Goal: Information Seeking & Learning: Learn about a topic

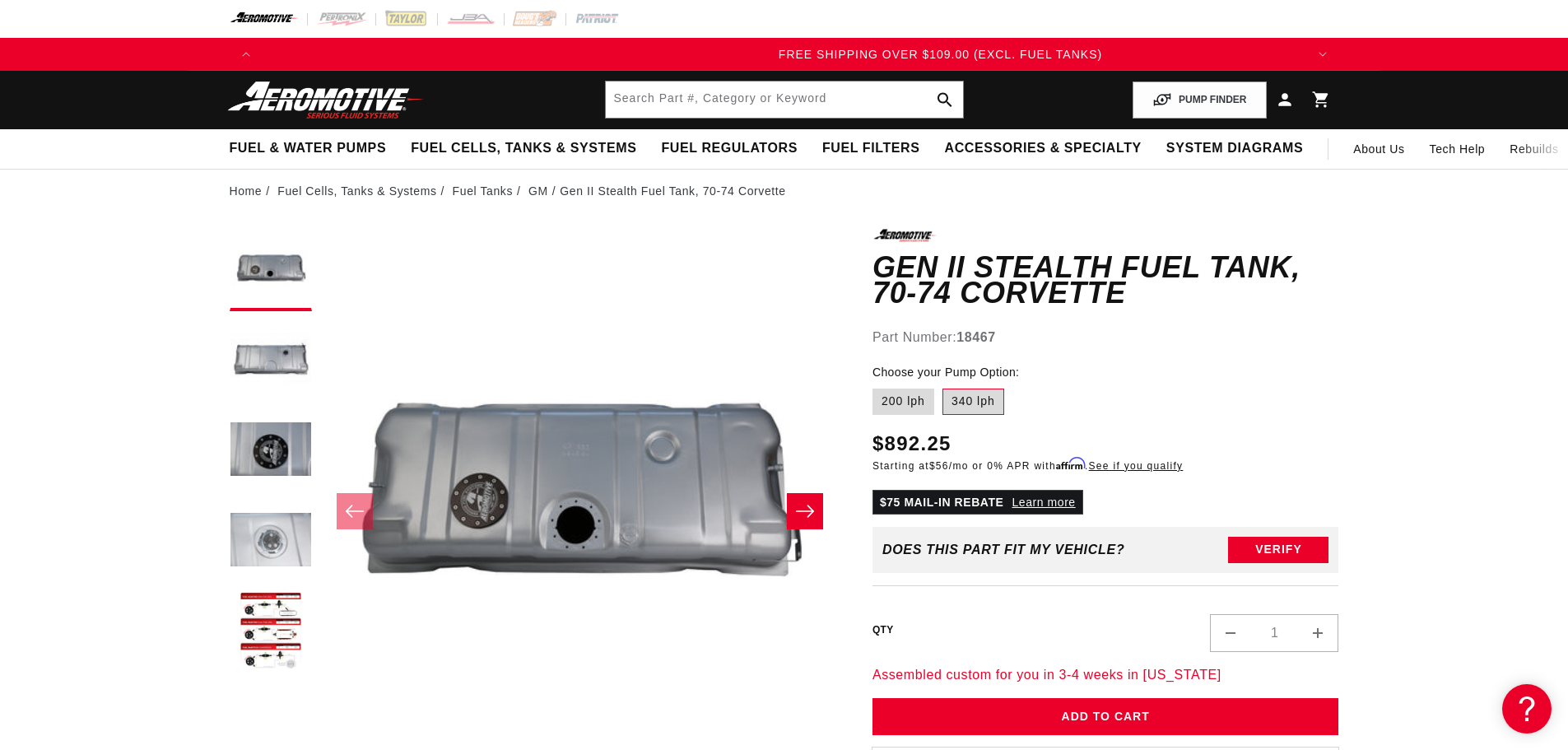
scroll to position [0, 3132]
click at [272, 547] on button "Load image 4 in gallery view" at bounding box center [271, 541] width 82 height 82
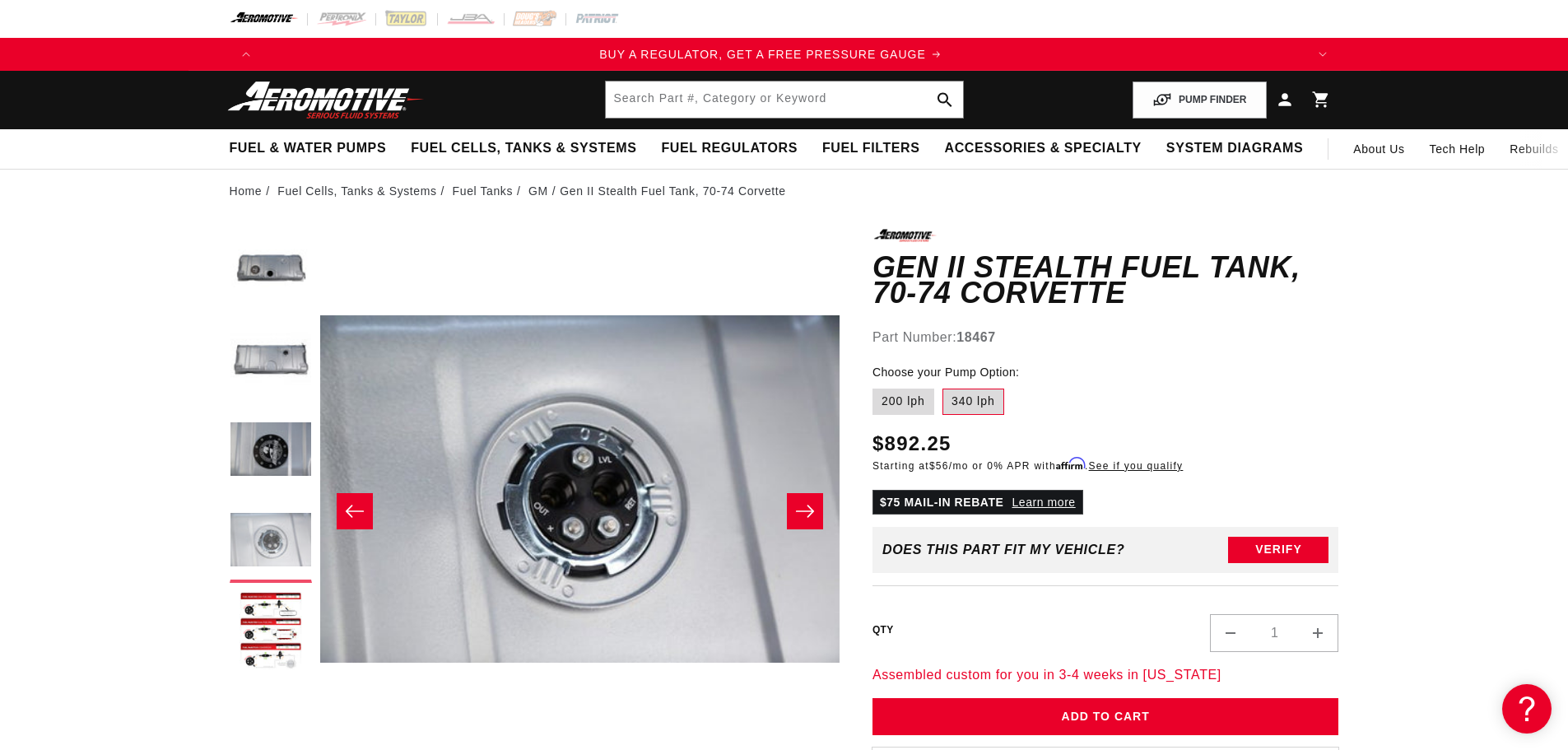
scroll to position [0, 0]
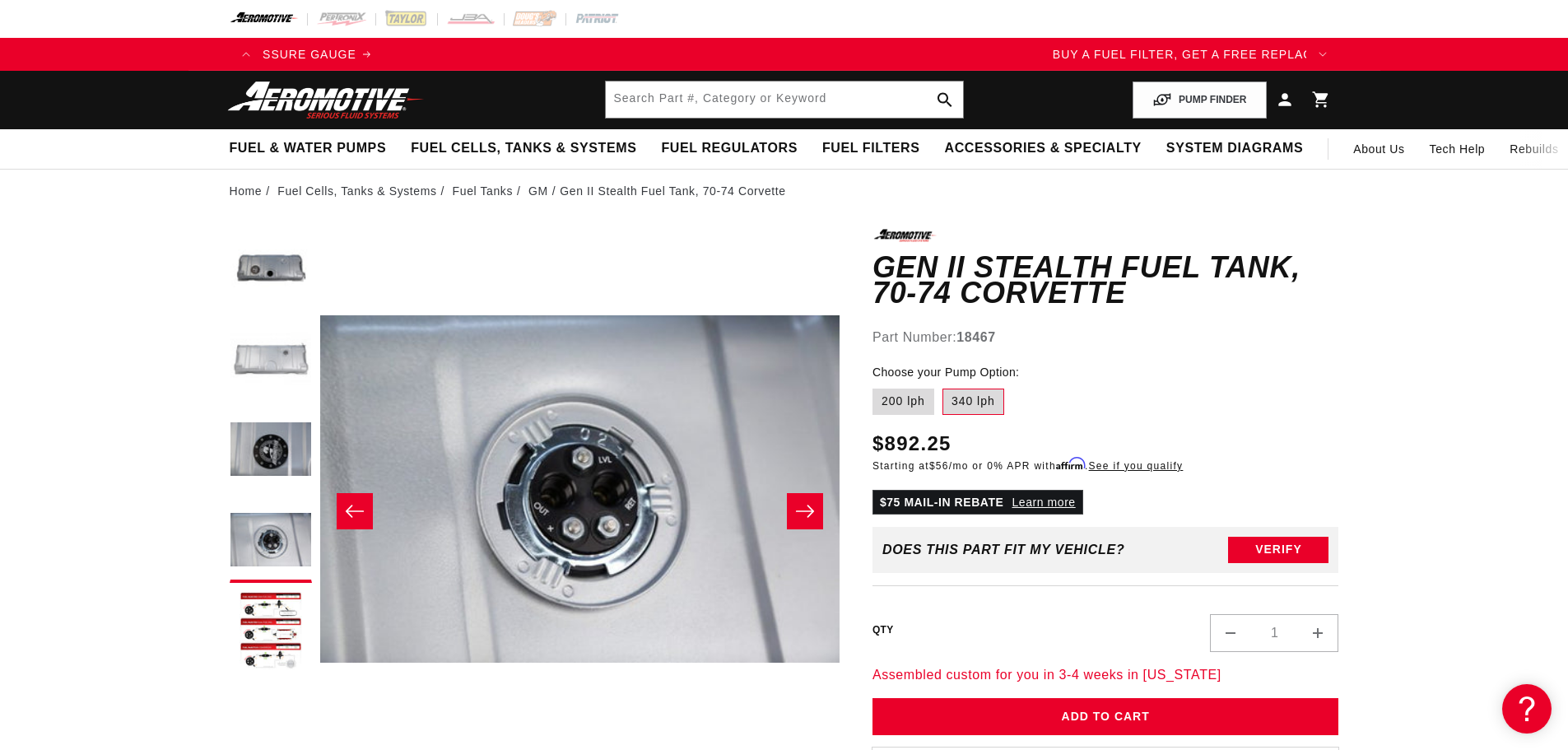
click at [272, 358] on button "Load image 2 in gallery view" at bounding box center [271, 361] width 82 height 82
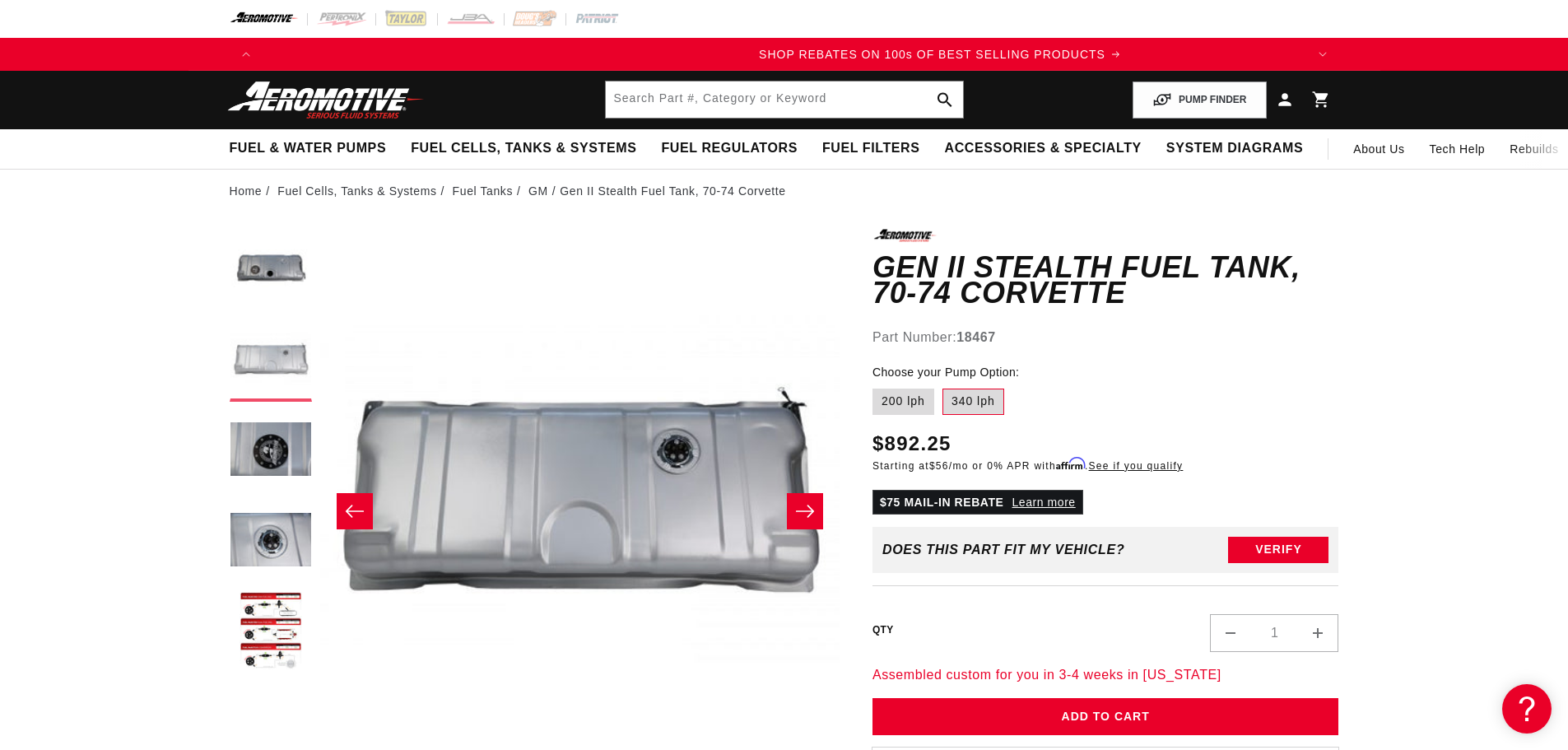
scroll to position [0, 2088]
click at [256, 266] on button "Load image 1 in gallery view" at bounding box center [271, 270] width 82 height 82
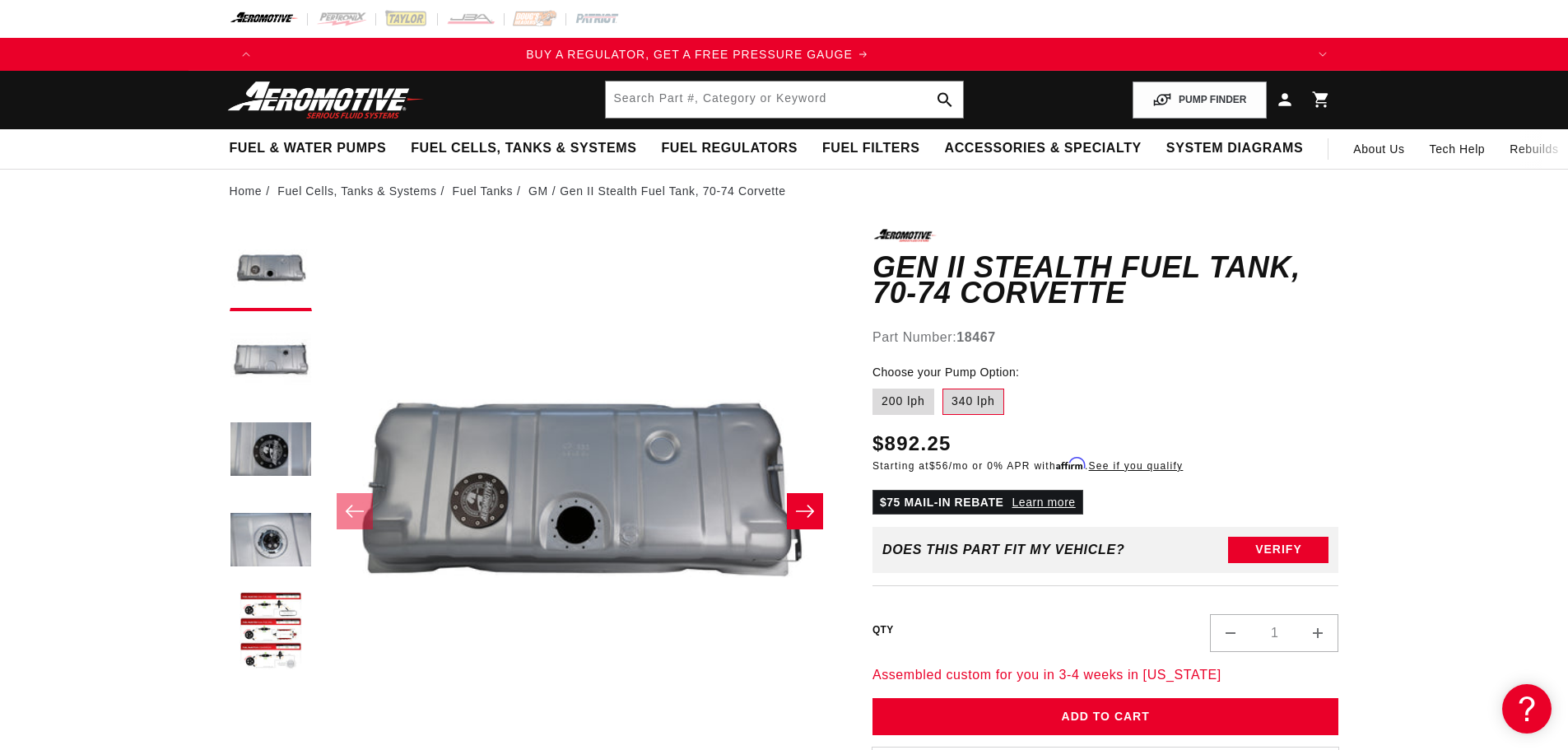
scroll to position [0, 0]
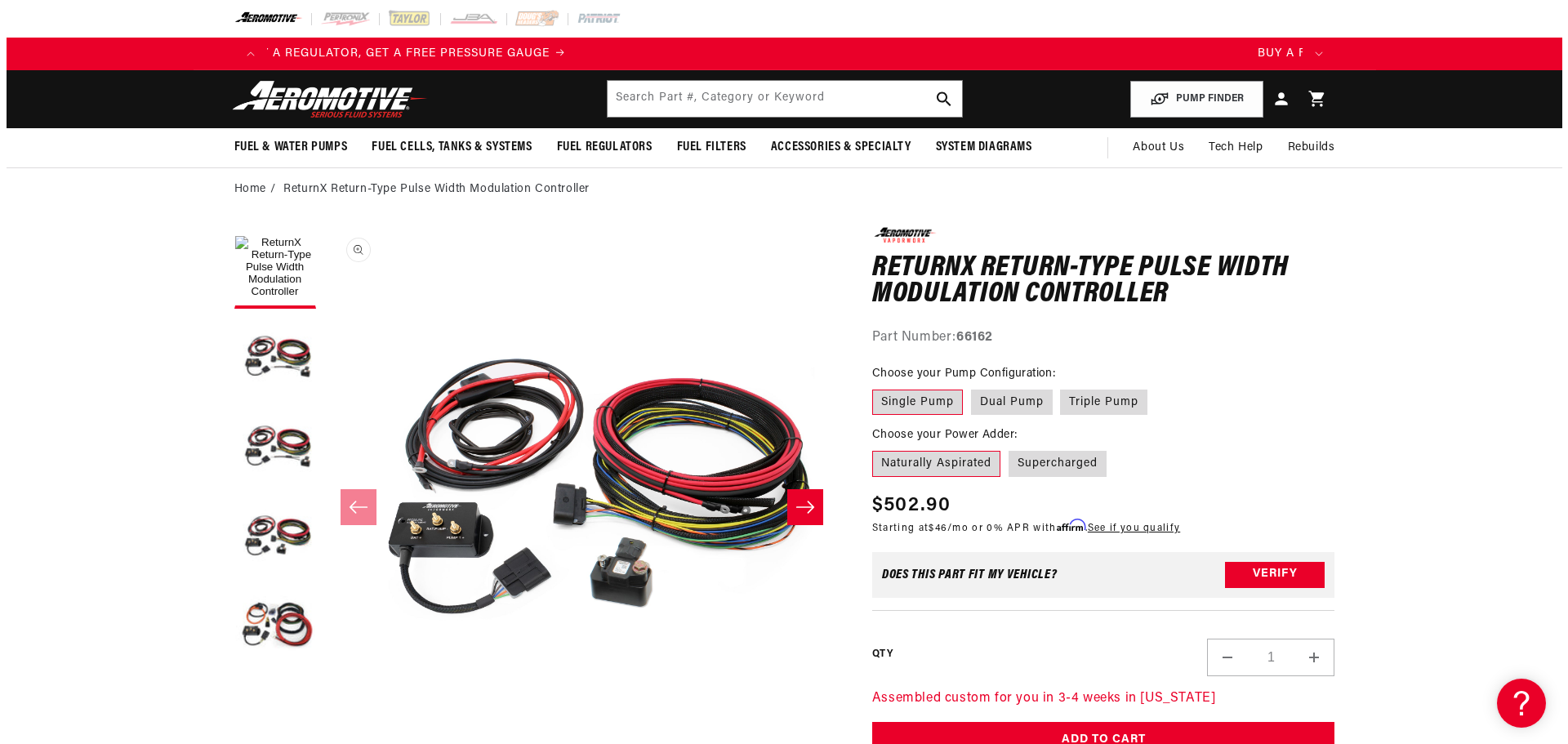
scroll to position [0, 1036]
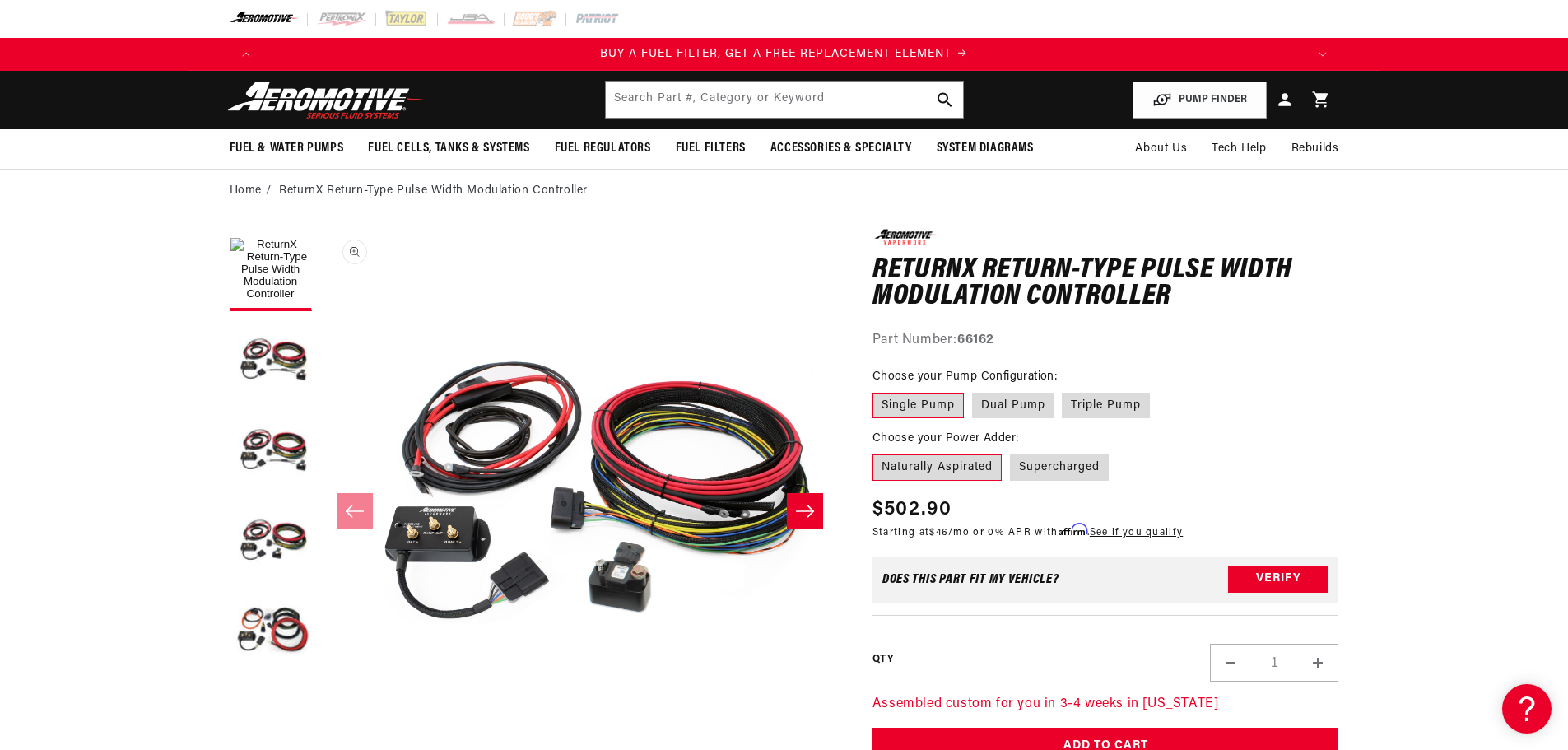
click at [321, 749] on button "Open media 1 in modal" at bounding box center [321, 749] width 0 height 0
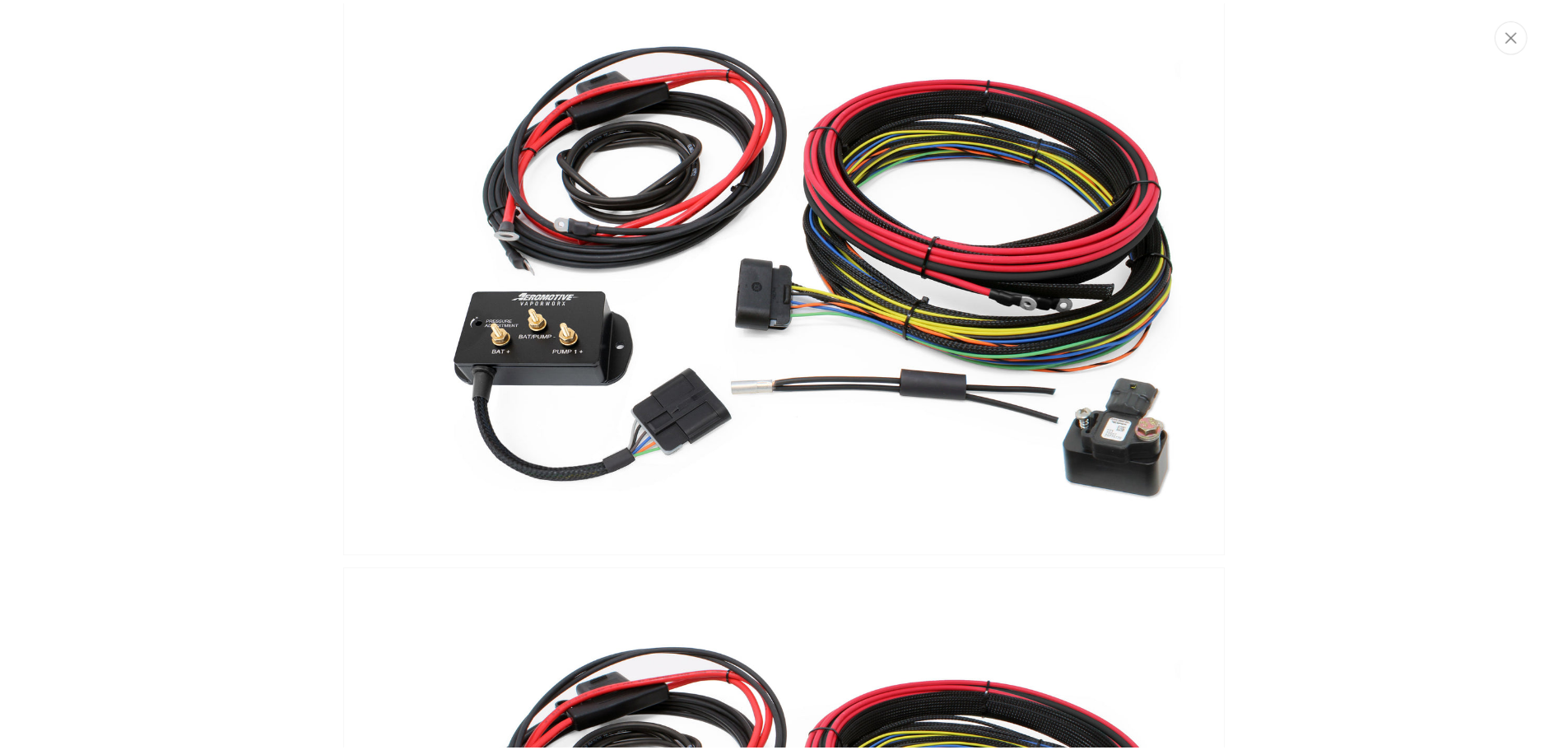
scroll to position [0, 0]
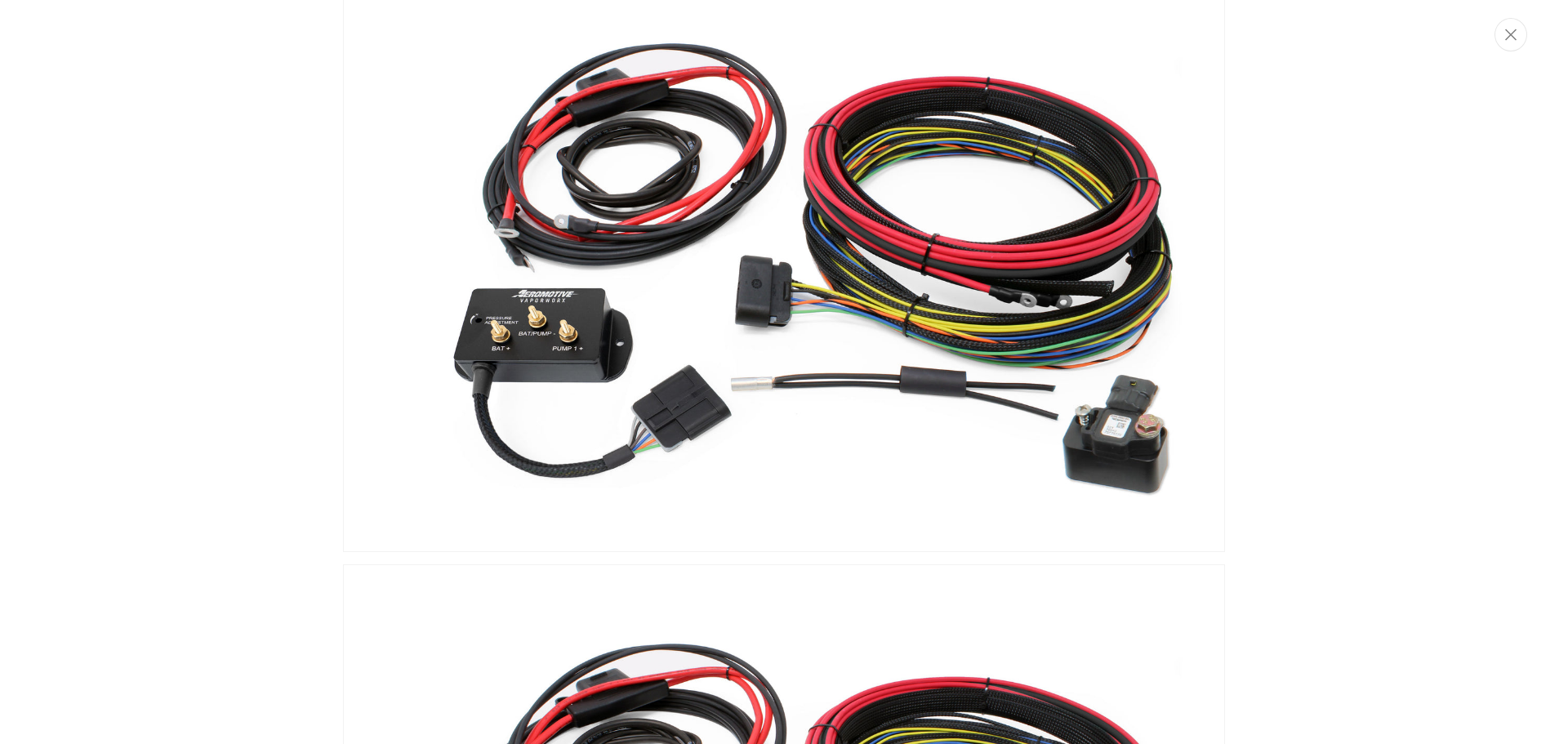
click at [534, 327] on img "Media gallery" at bounding box center [784, 258] width 882 height 589
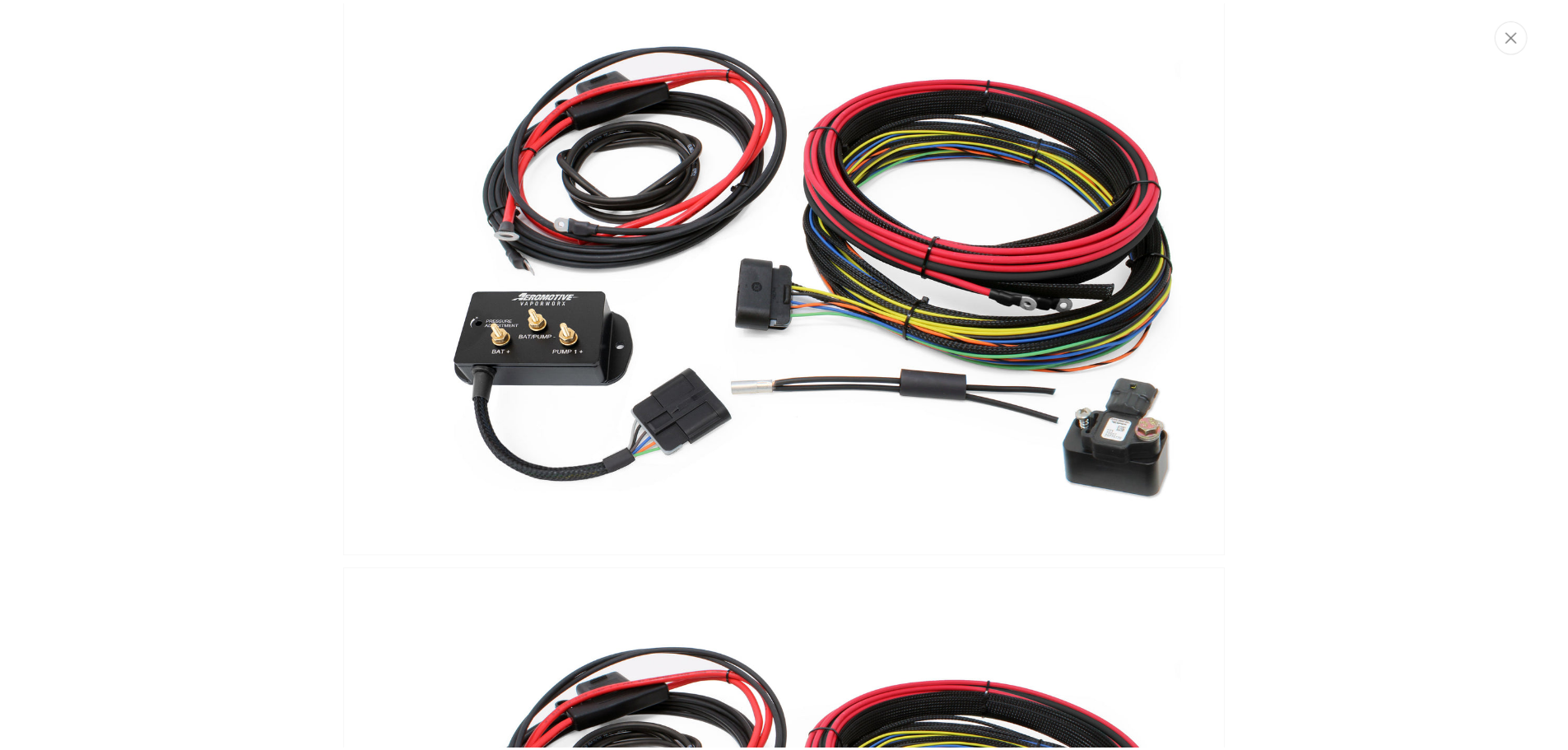
scroll to position [1, 0]
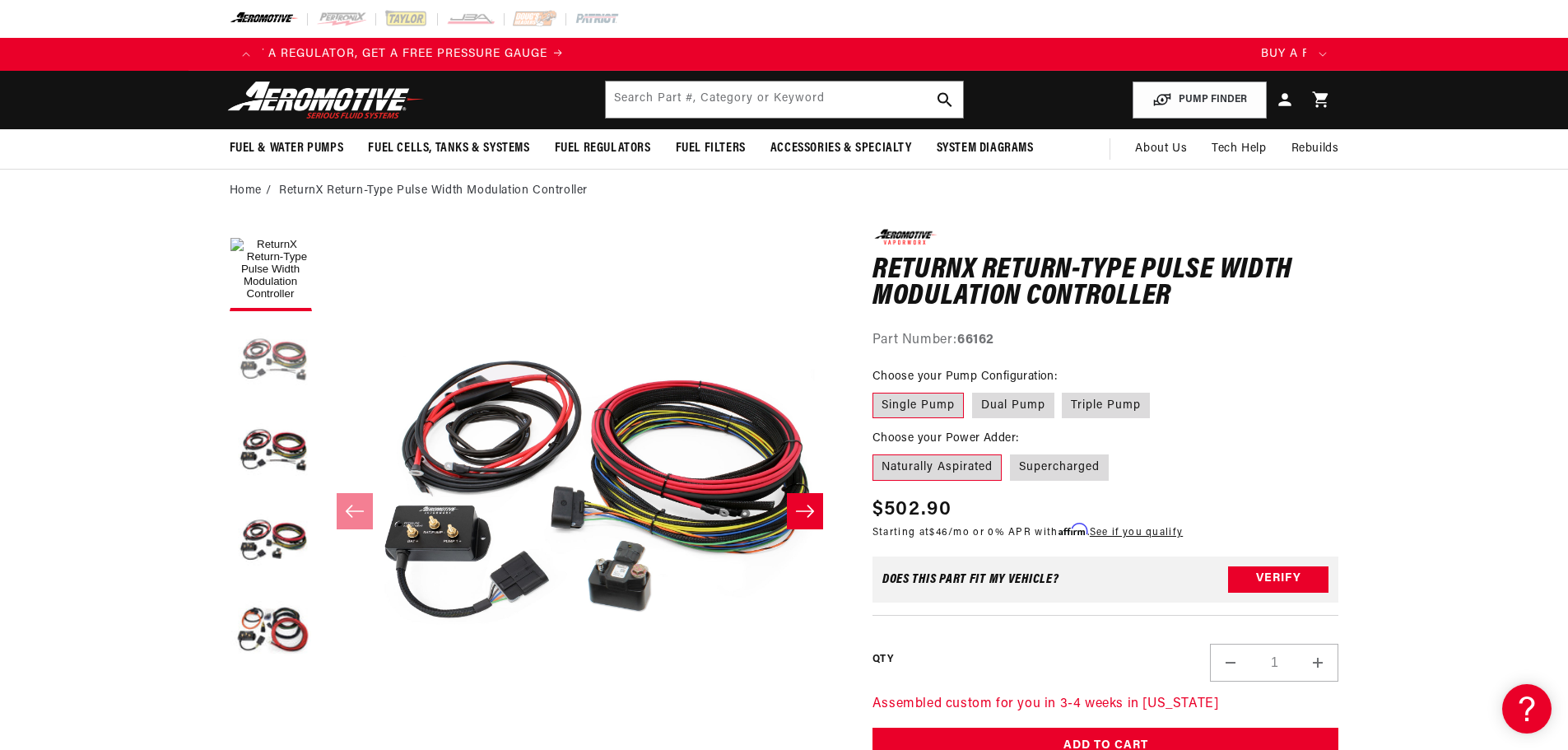
click at [270, 361] on button "Load image 2 in gallery view" at bounding box center [271, 361] width 82 height 82
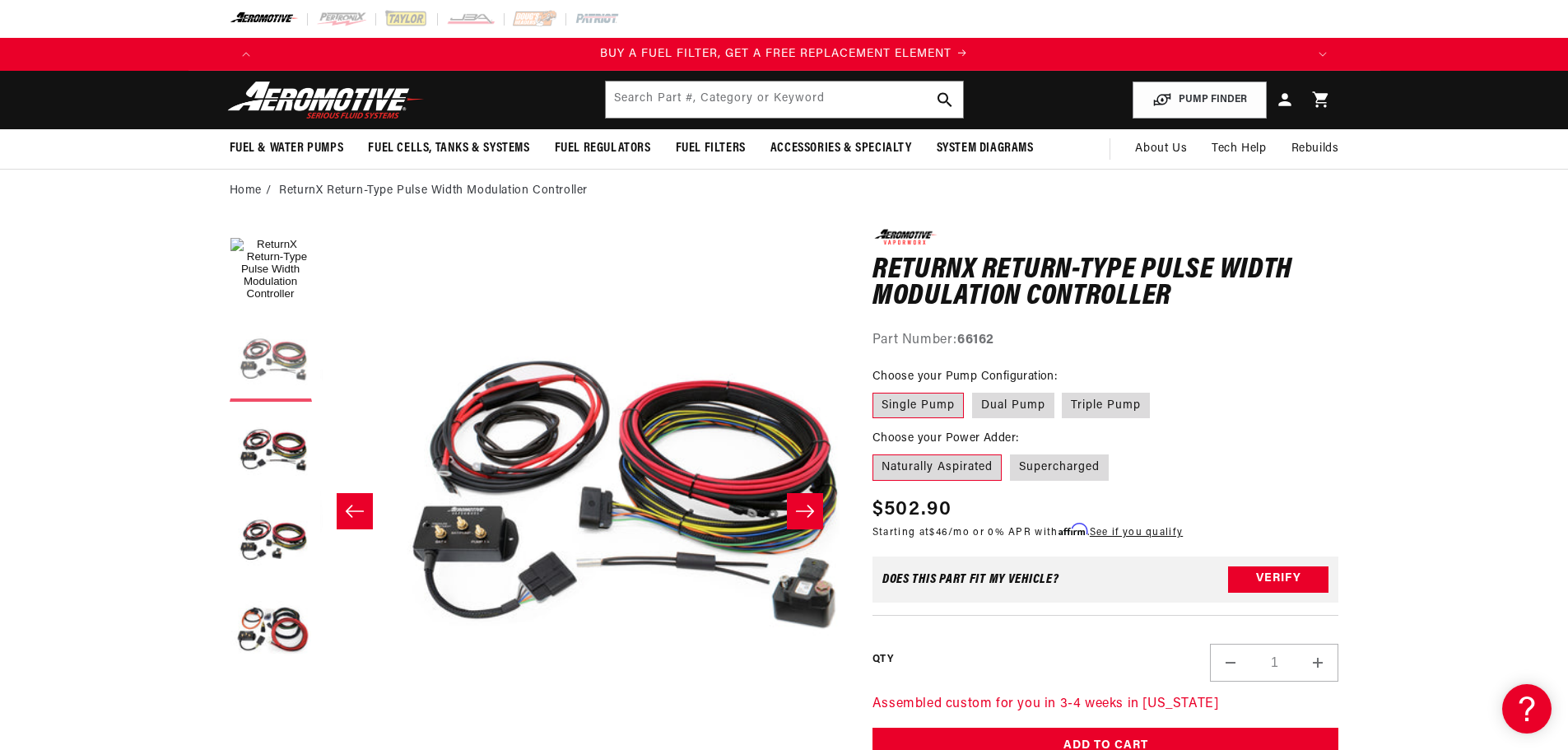
scroll to position [1, 520]
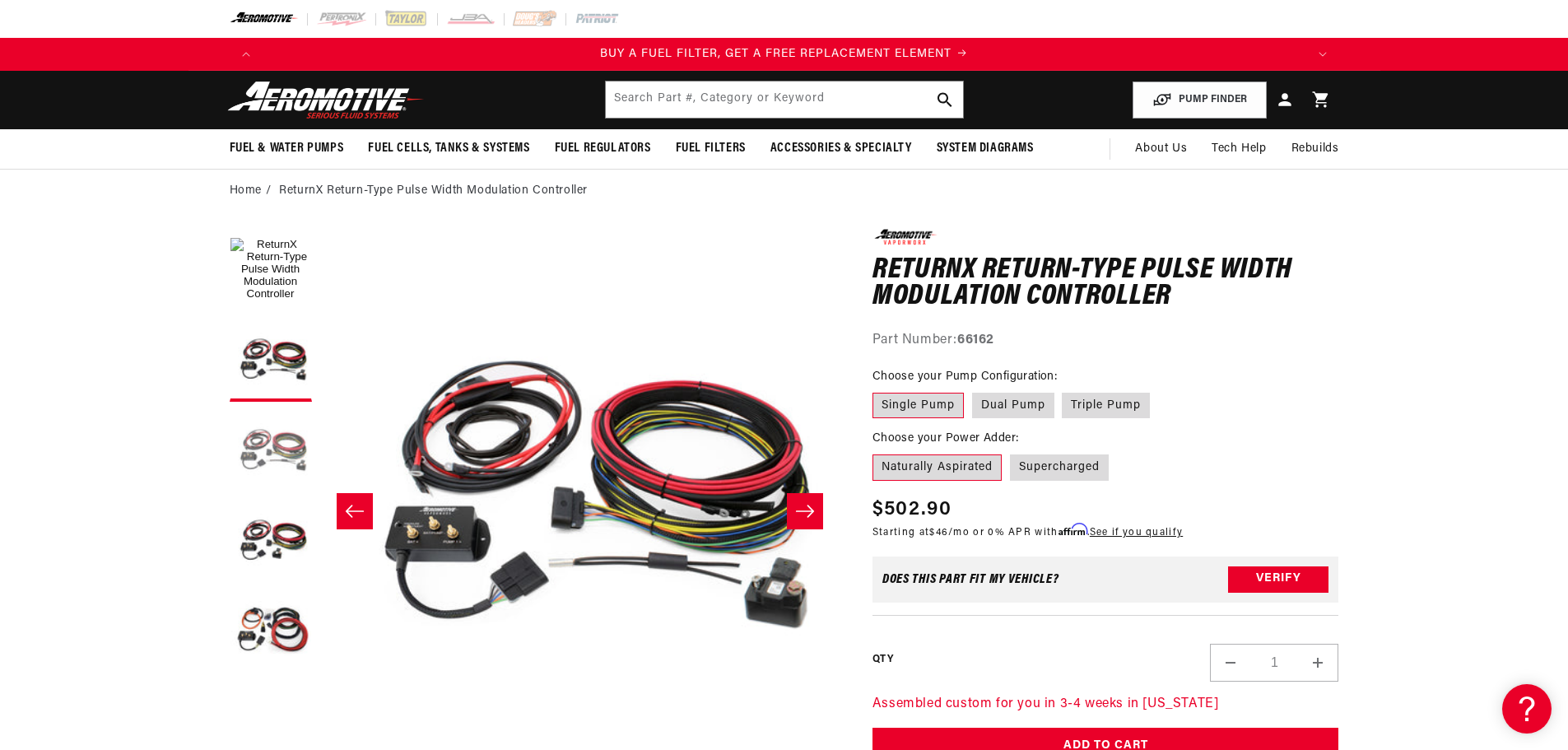
click at [251, 445] on button "Load image 3 in gallery view" at bounding box center [271, 452] width 82 height 82
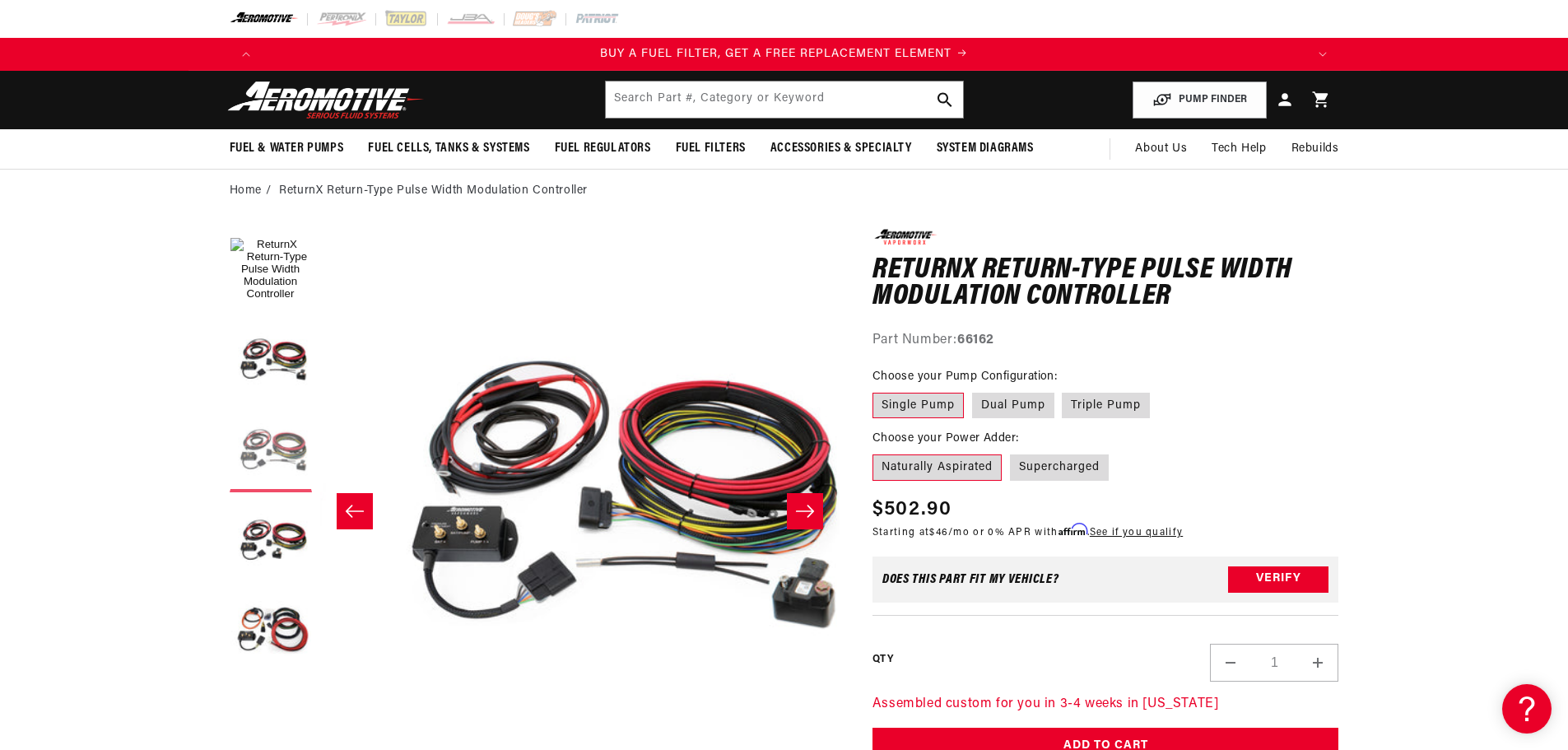
scroll to position [1, 1040]
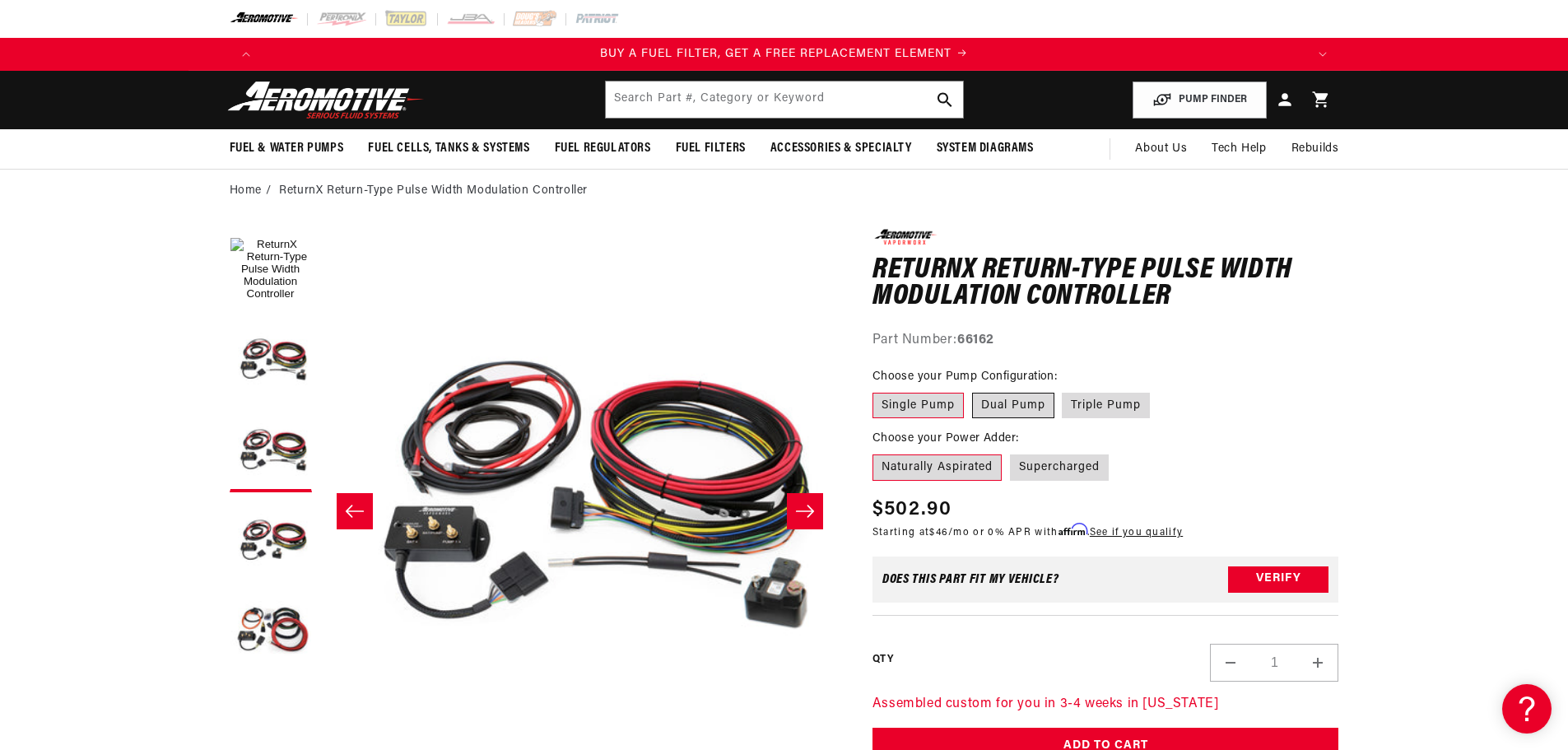
click at [1022, 399] on label "Dual Pump" at bounding box center [1014, 406] width 82 height 26
click at [973, 390] on input "Dual Pump" at bounding box center [972, 390] width 1 height 1
radio input "true"
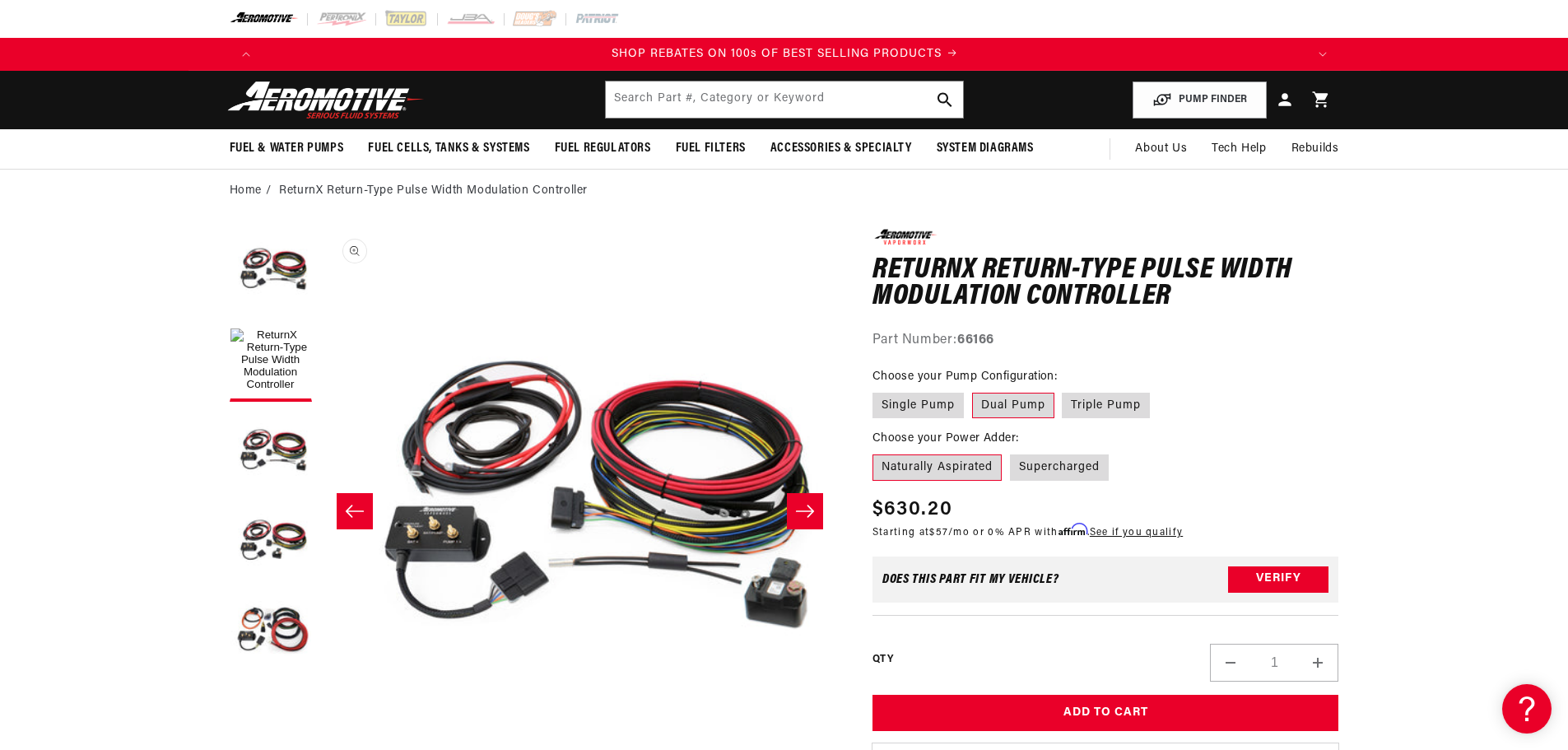
scroll to position [0, 2088]
click at [803, 503] on icon "Slide right" at bounding box center [805, 512] width 20 height 17
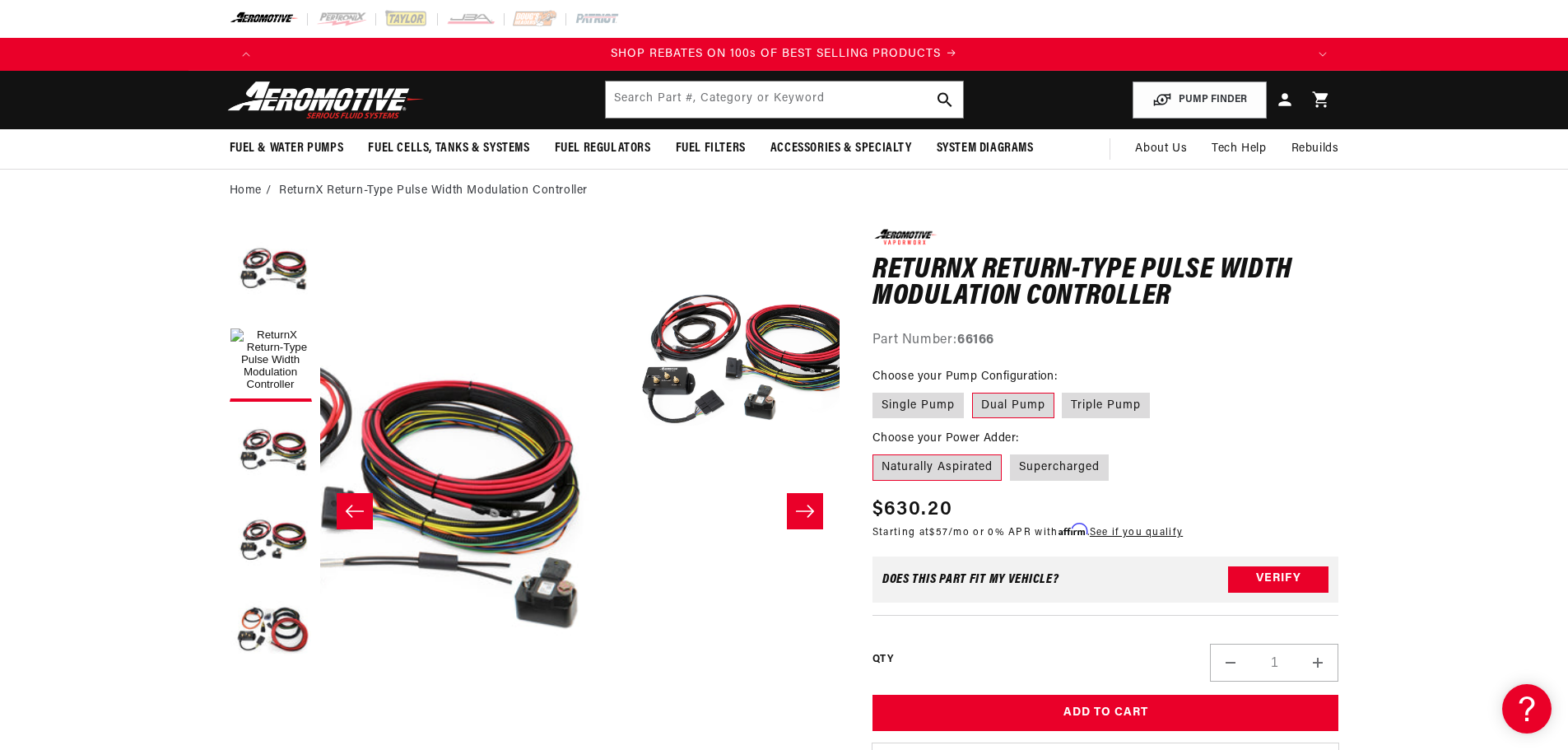
scroll to position [1, 390]
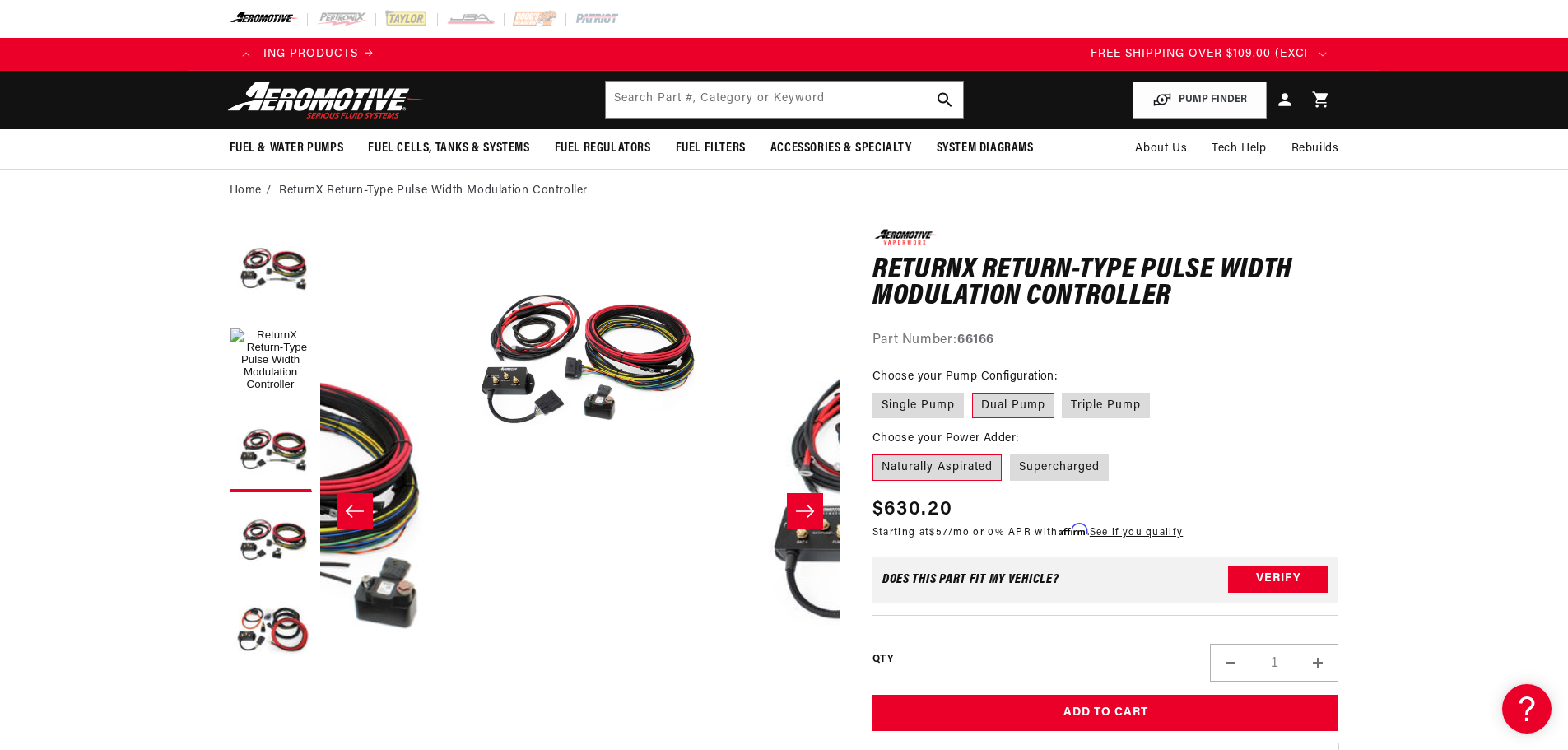
click at [802, 503] on icon "Slide right" at bounding box center [805, 512] width 20 height 17
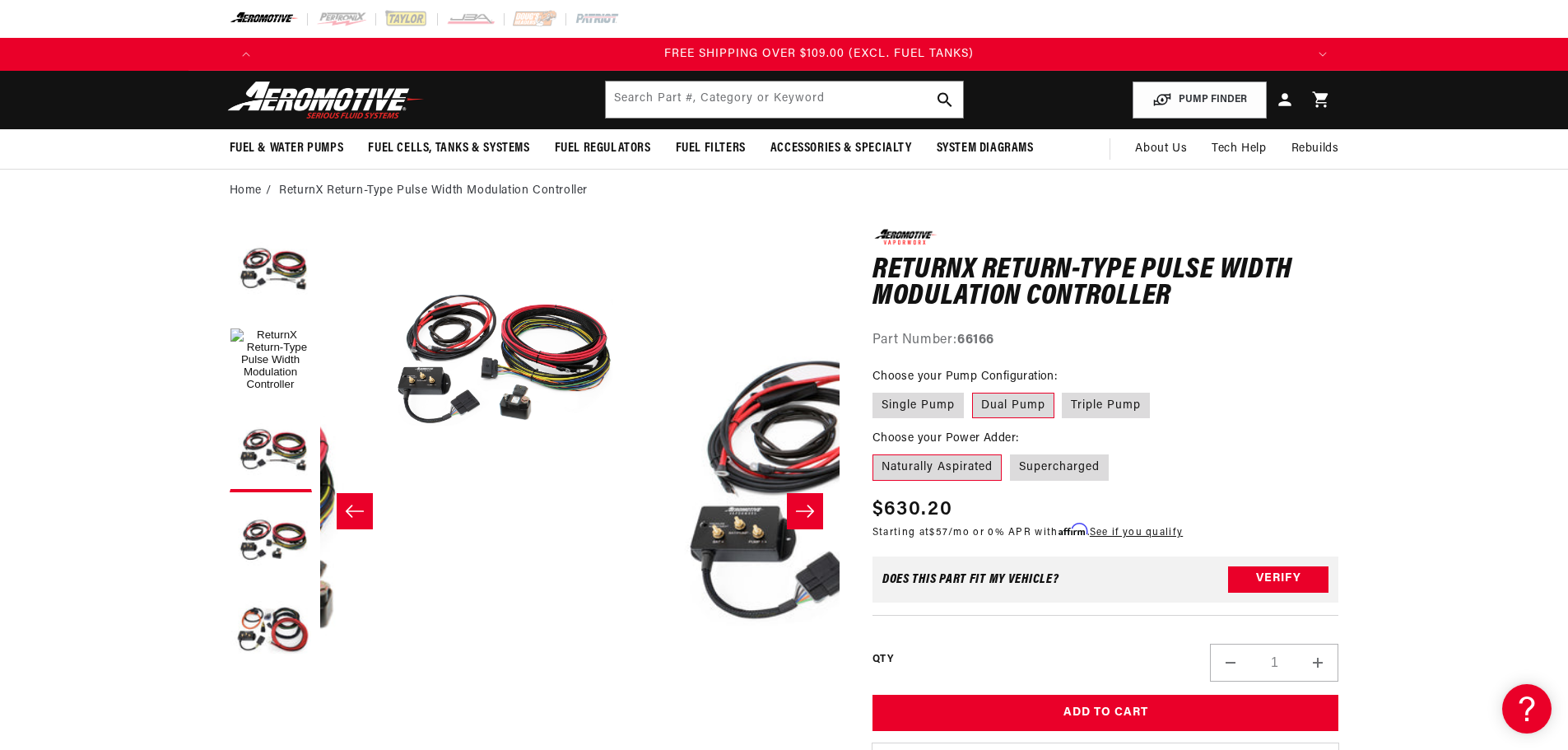
scroll to position [0, 3132]
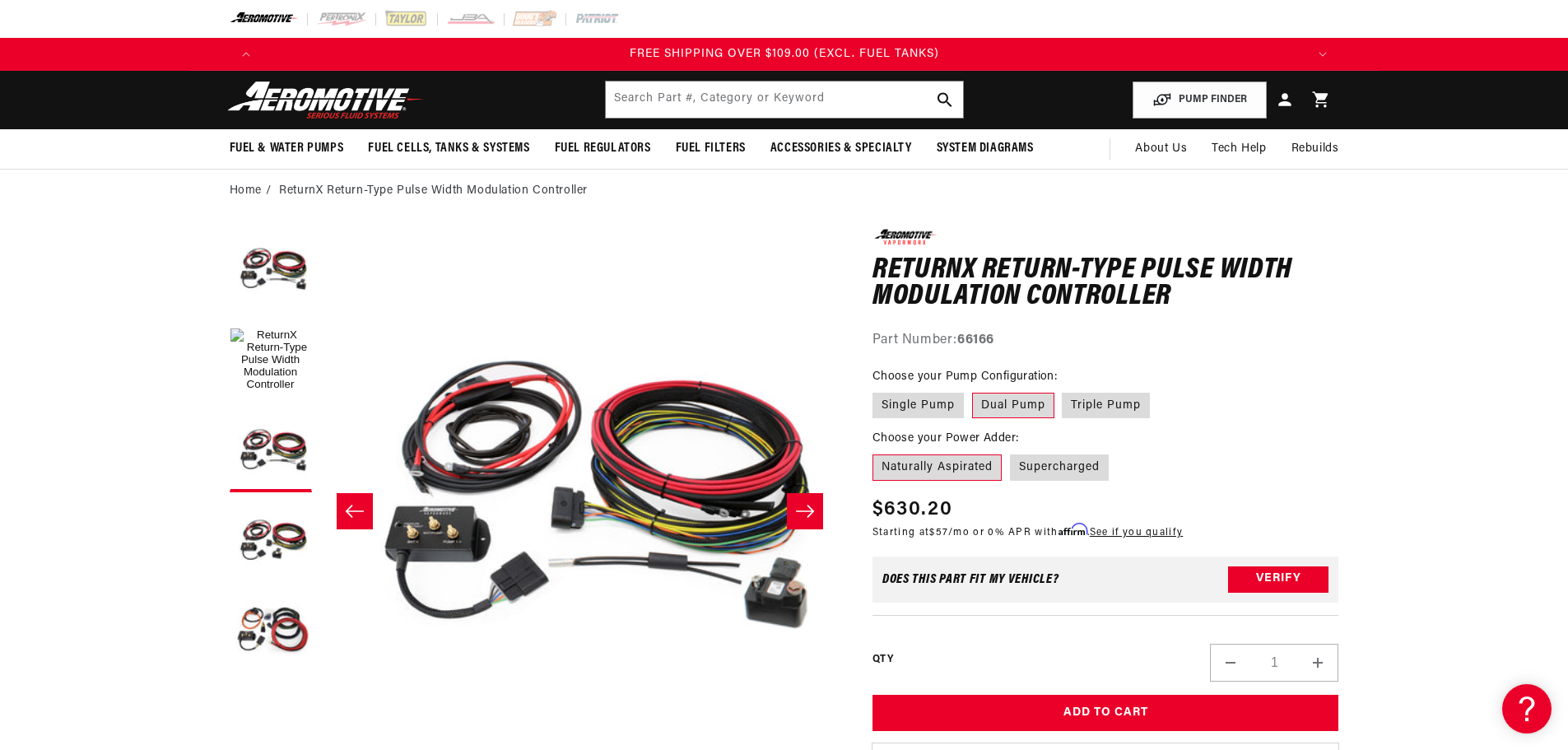
click at [802, 503] on icon "Slide right" at bounding box center [805, 512] width 20 height 17
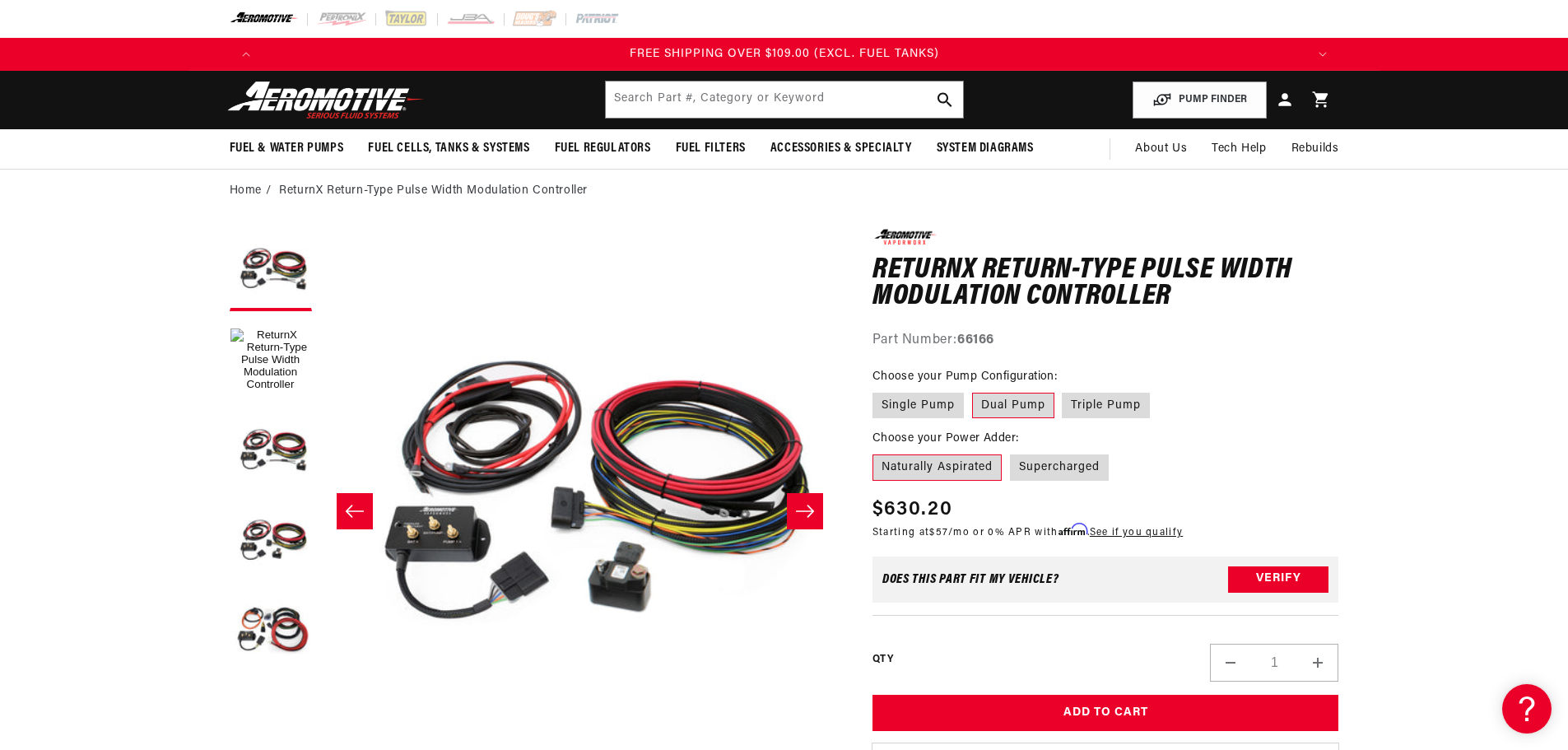
click at [802, 503] on icon "Slide right" at bounding box center [805, 512] width 20 height 17
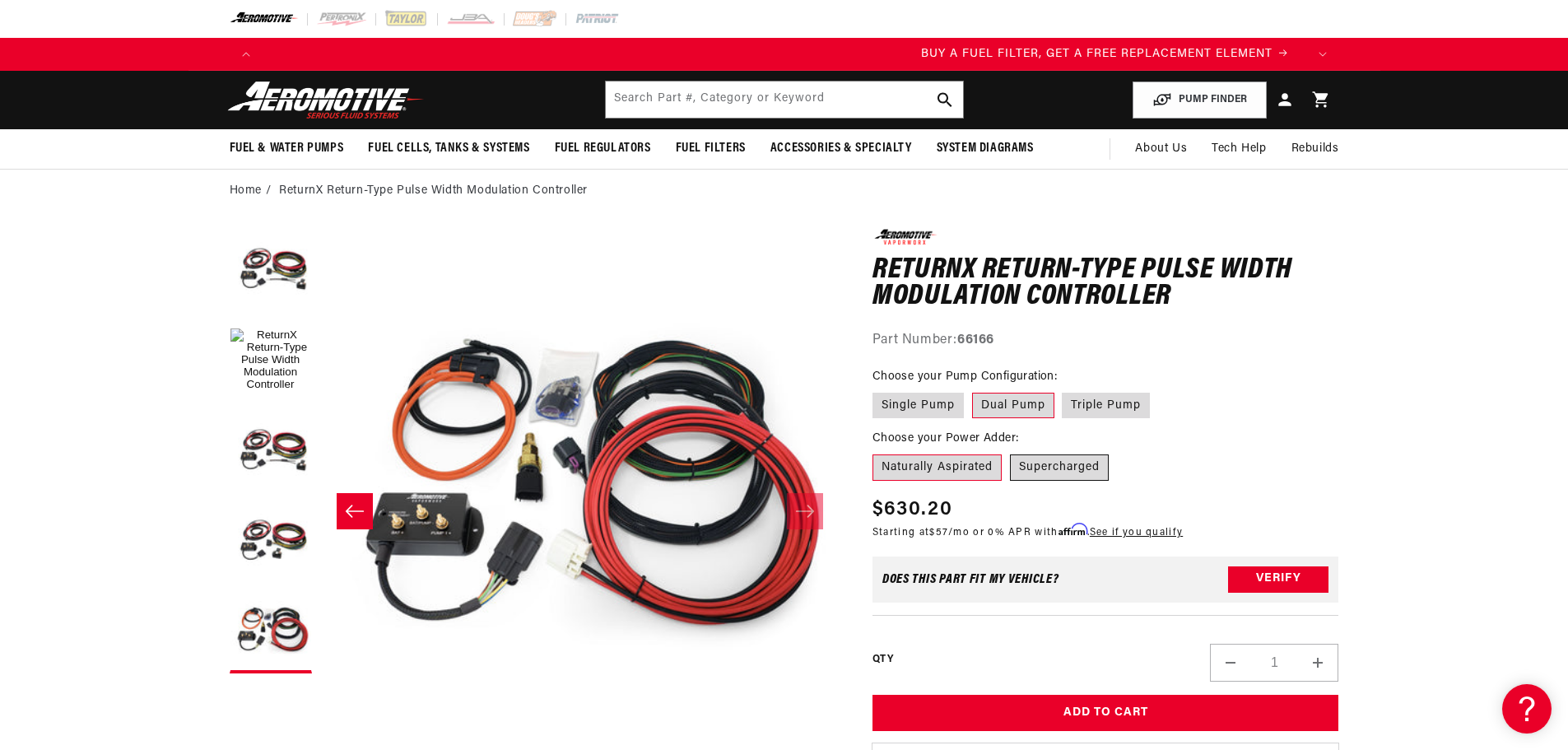
scroll to position [0, 0]
click at [1067, 466] on label "Supercharged" at bounding box center [1059, 468] width 99 height 26
click at [1011, 452] on input "Supercharged" at bounding box center [1010, 452] width 1 height 1
radio input "true"
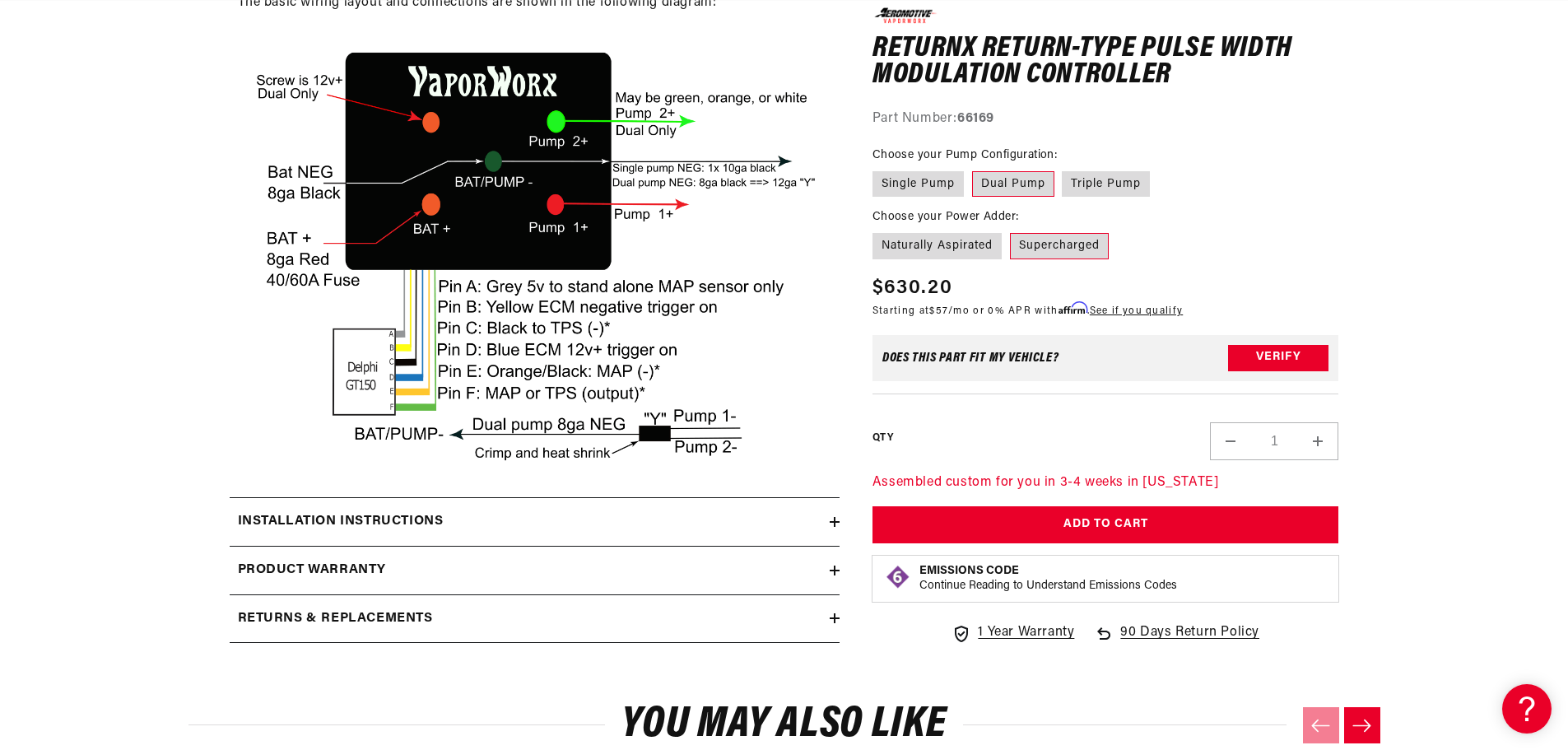
scroll to position [0, 1044]
click at [832, 527] on icon at bounding box center [835, 522] width 10 height 10
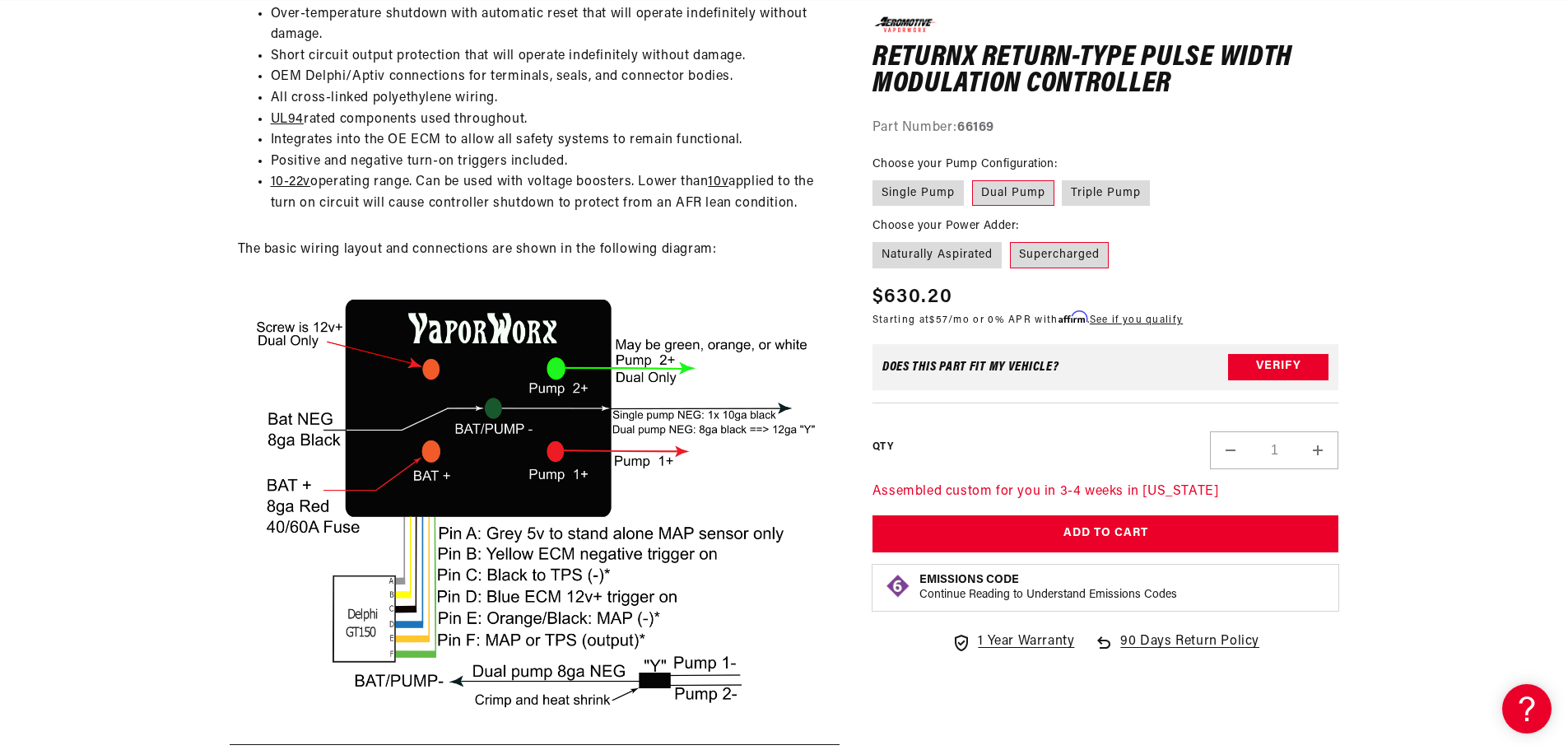
scroll to position [0, 0]
